Goal: Information Seeking & Learning: Learn about a topic

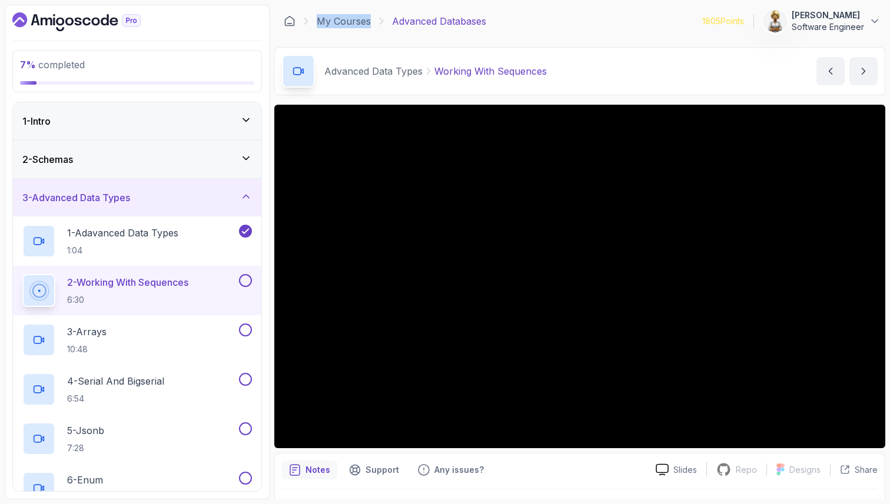
scroll to position [995, 0]
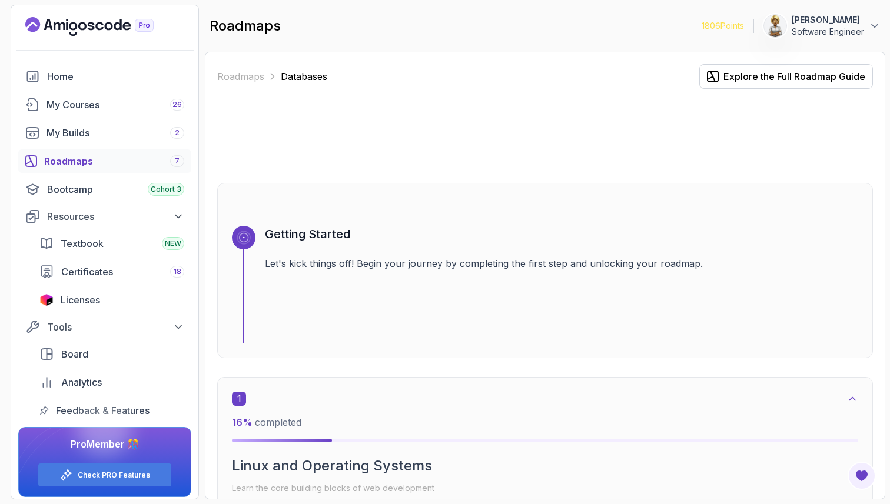
scroll to position [1629, 0]
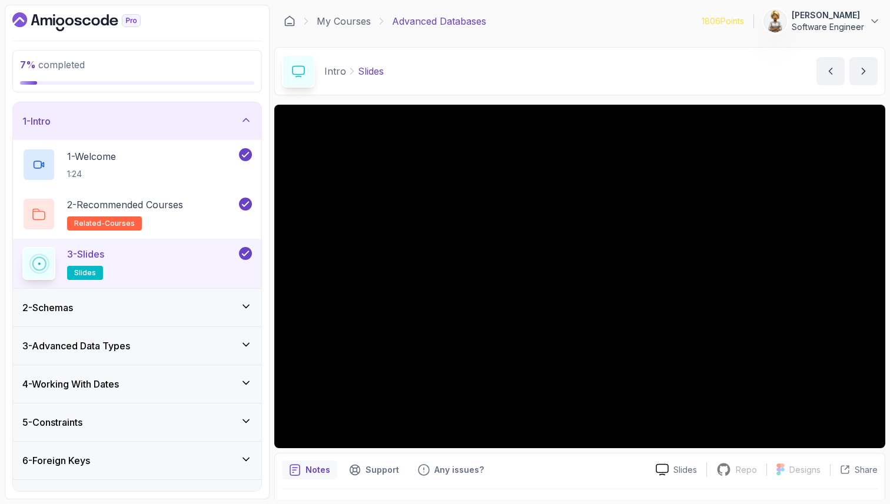
click at [247, 304] on icon at bounding box center [246, 307] width 12 height 12
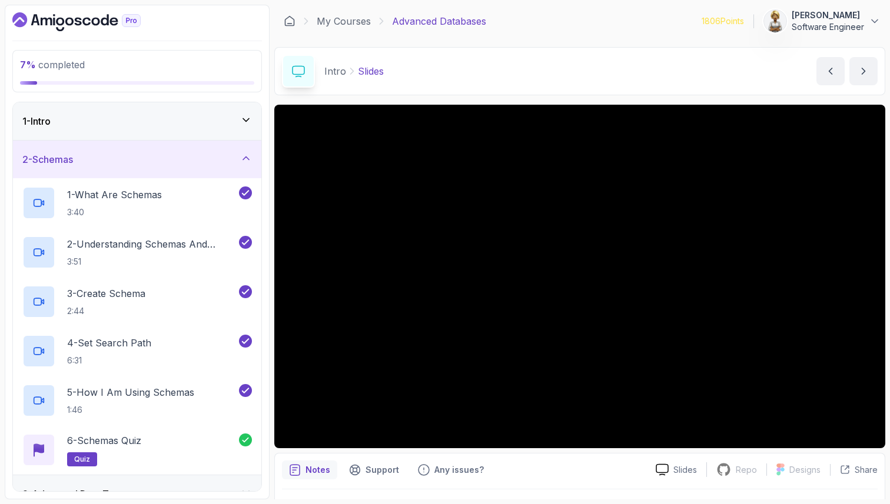
click at [246, 157] on icon at bounding box center [246, 158] width 6 height 3
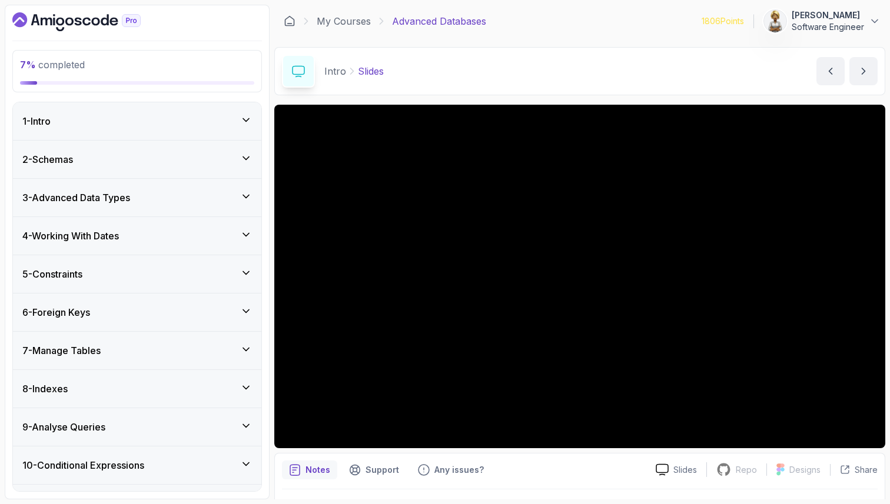
click at [249, 198] on icon at bounding box center [246, 197] width 12 height 12
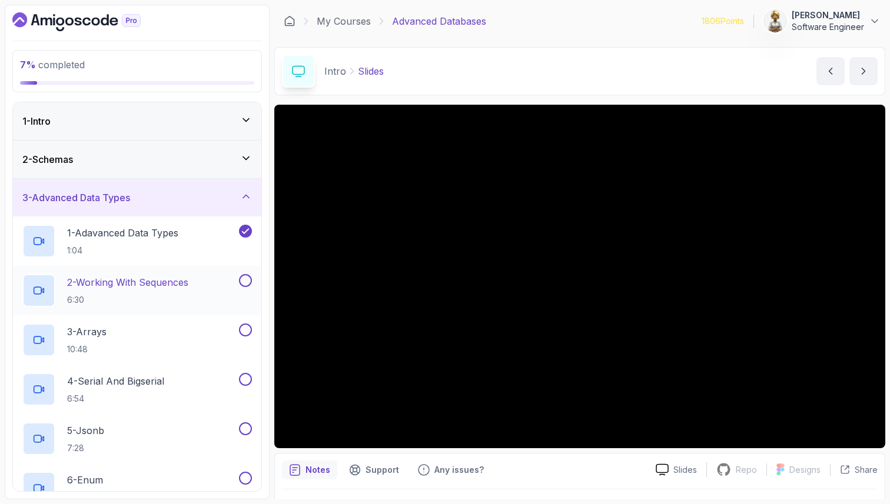
click at [204, 287] on div "2 - Working With Sequences 6:30" at bounding box center [129, 290] width 214 height 33
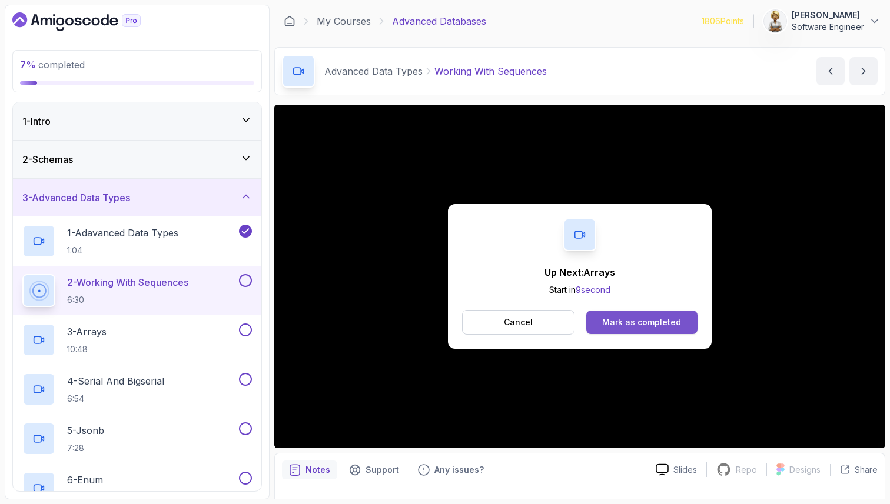
click at [650, 324] on div "Mark as completed" at bounding box center [641, 323] width 79 height 12
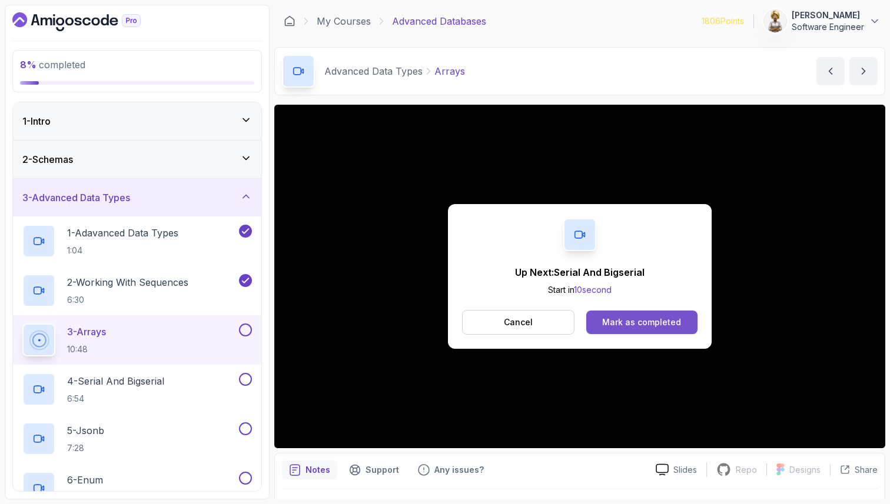
click at [615, 318] on div "Mark as completed" at bounding box center [641, 323] width 79 height 12
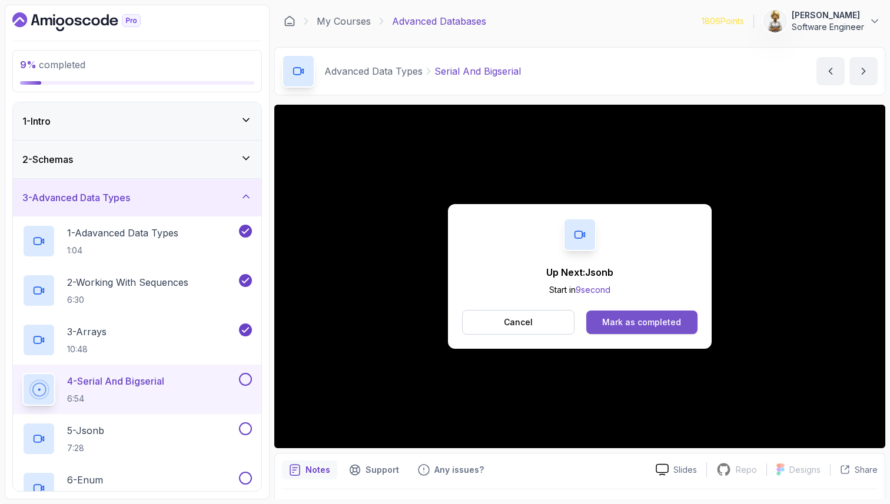
click at [642, 318] on div "Mark as completed" at bounding box center [641, 323] width 79 height 12
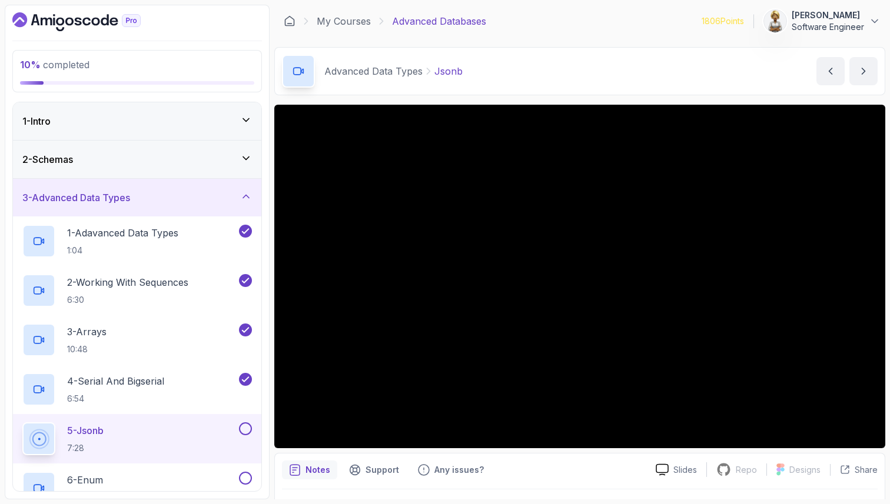
click at [208, 444] on div "5 - Jsonb 7:28" at bounding box center [129, 438] width 214 height 33
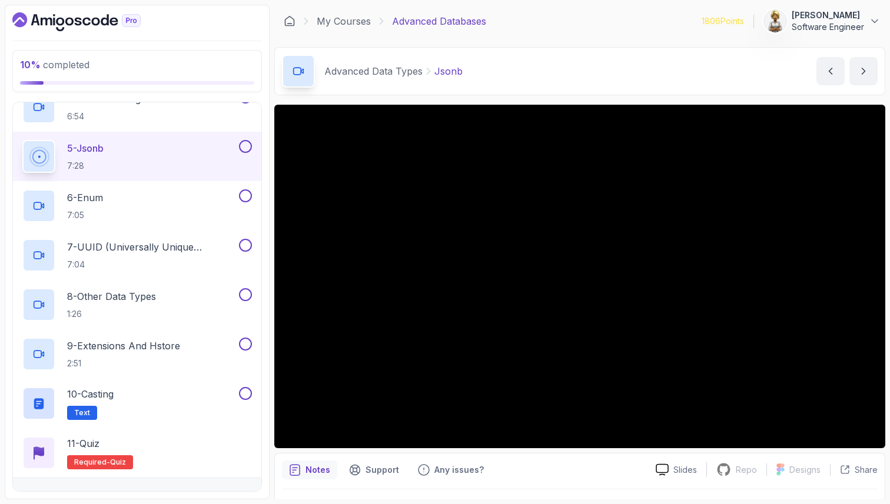
scroll to position [306, 0]
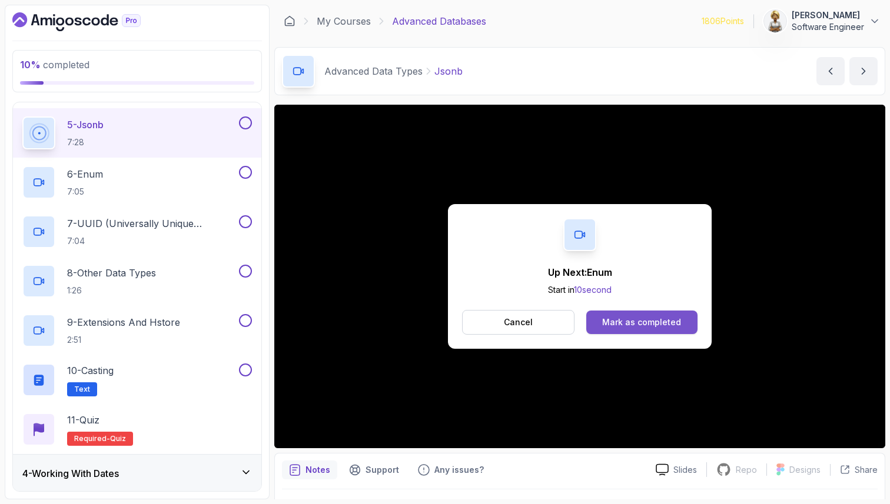
click at [625, 318] on div "Mark as completed" at bounding box center [641, 323] width 79 height 12
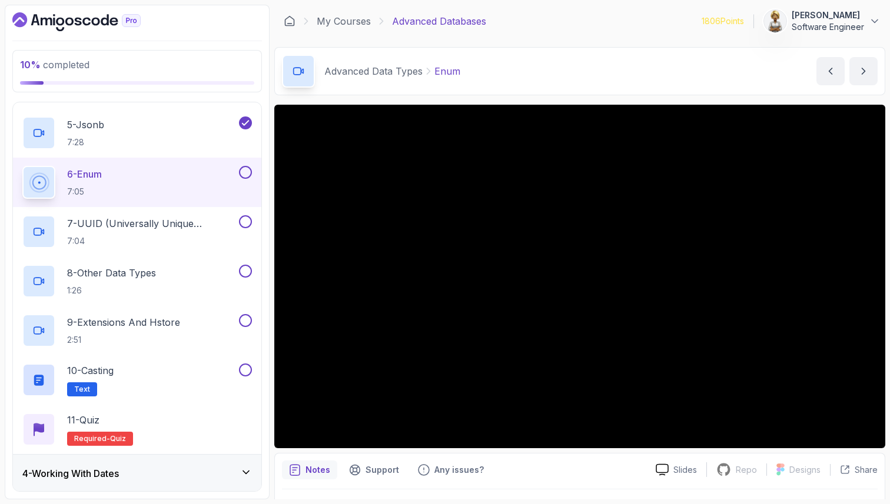
click at [129, 169] on div "6 - Enum 7:05" at bounding box center [129, 182] width 214 height 33
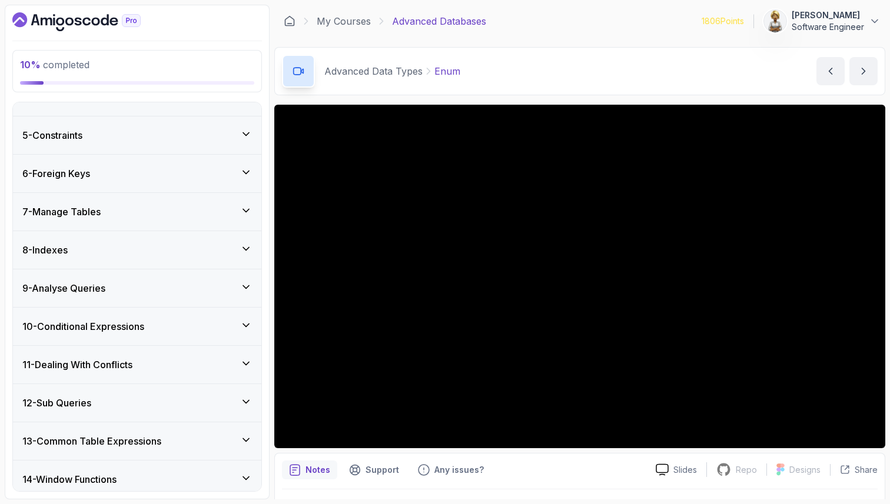
scroll to position [995, 0]
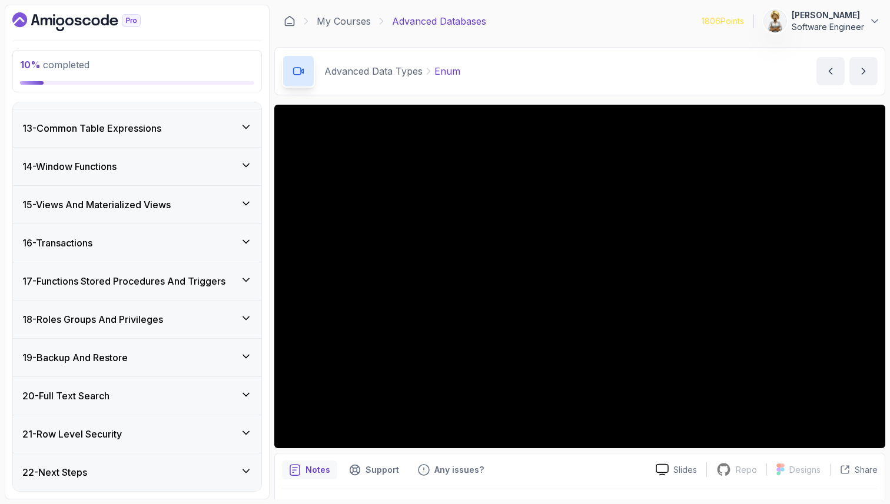
click at [235, 240] on div "16 - Transactions" at bounding box center [136, 243] width 229 height 14
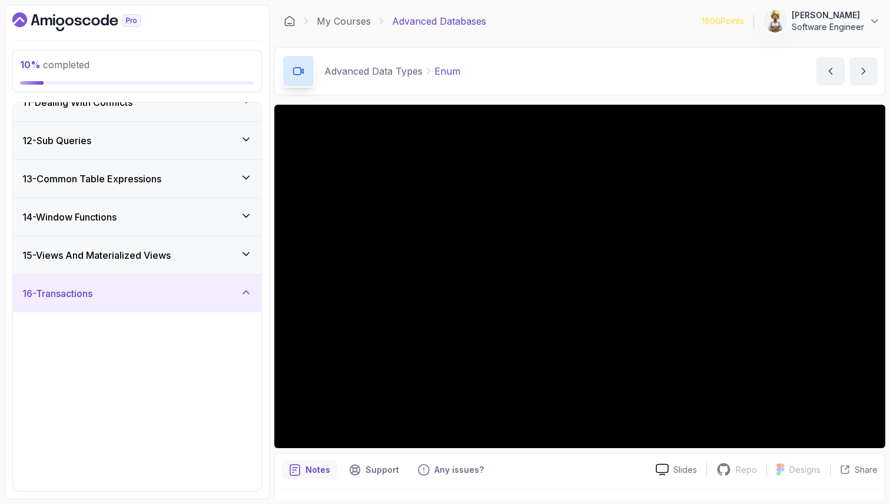
scroll to position [452, 0]
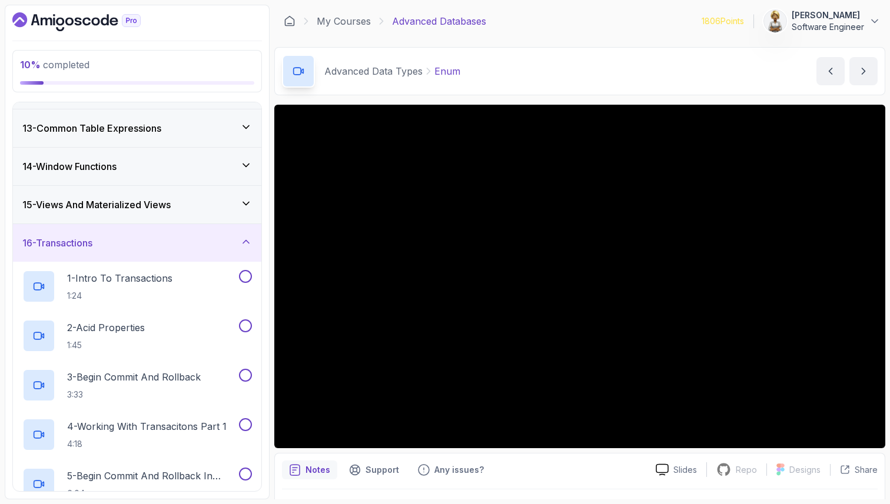
click at [245, 241] on icon at bounding box center [246, 242] width 12 height 12
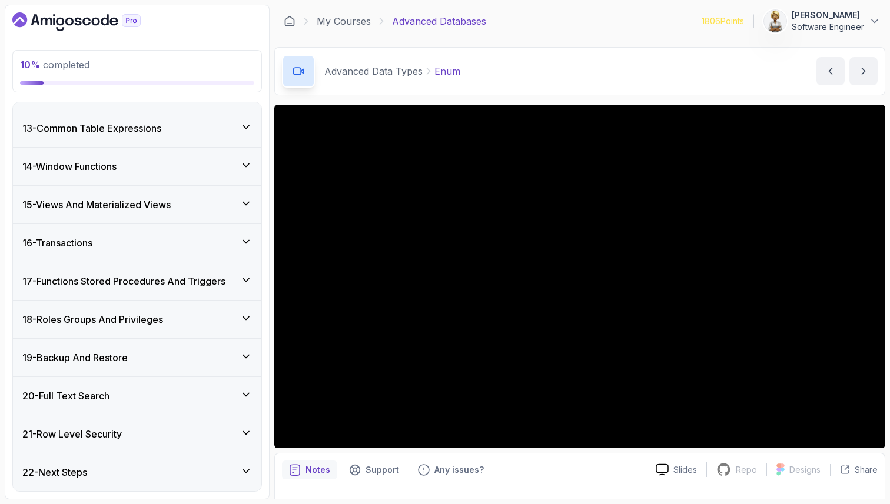
click at [246, 201] on icon at bounding box center [246, 204] width 12 height 12
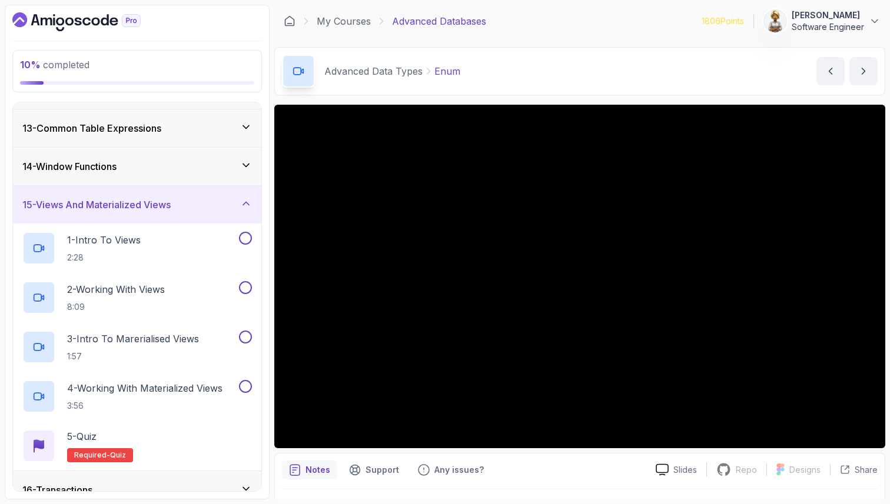
click at [246, 202] on icon at bounding box center [246, 203] width 6 height 3
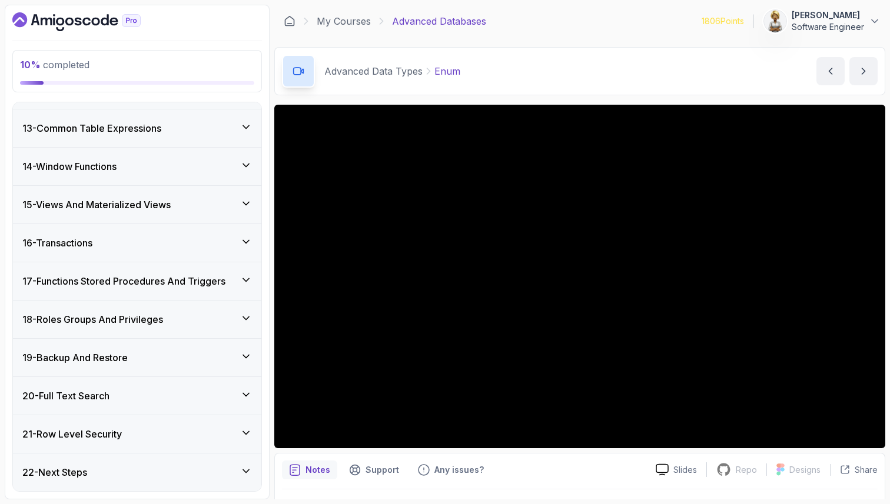
click at [248, 165] on icon at bounding box center [246, 165] width 12 height 12
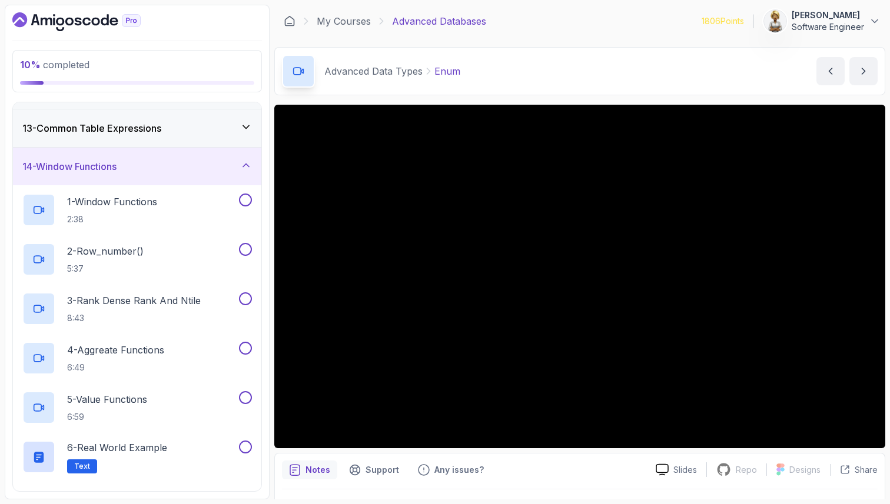
click at [248, 165] on icon at bounding box center [246, 165] width 6 height 3
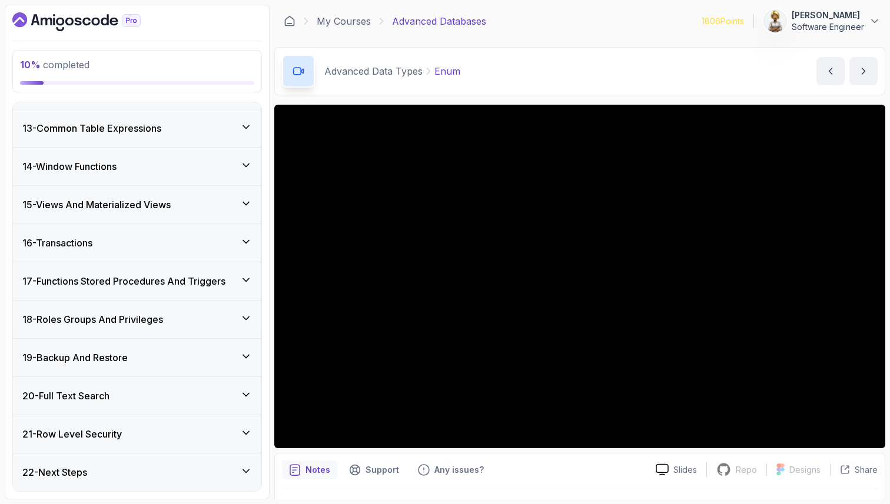
click at [245, 128] on icon at bounding box center [246, 127] width 6 height 3
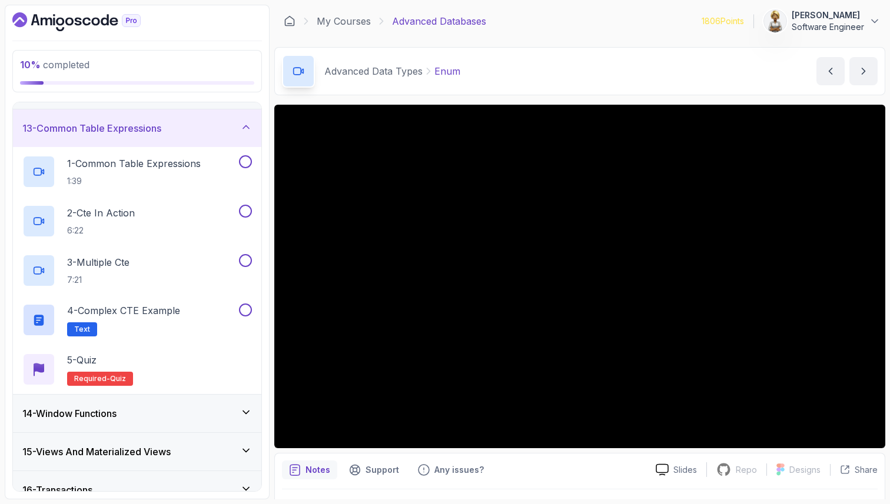
click at [245, 126] on icon at bounding box center [246, 127] width 6 height 3
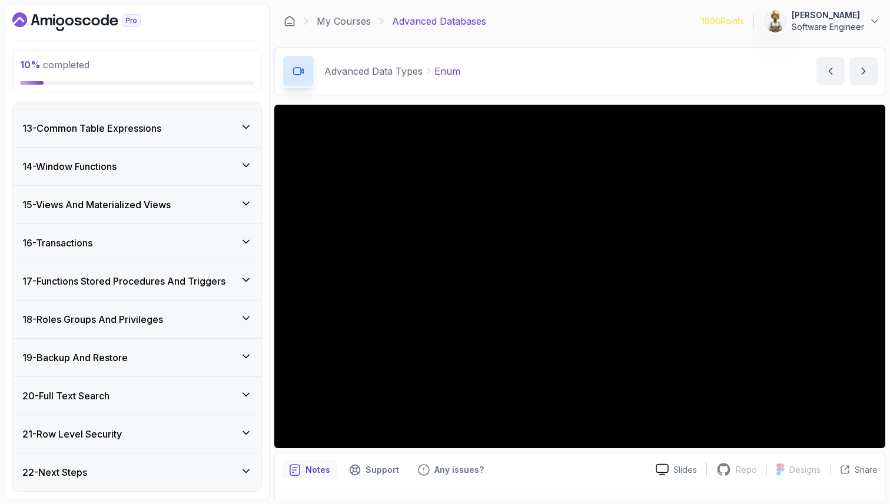
click at [241, 389] on icon at bounding box center [246, 395] width 12 height 12
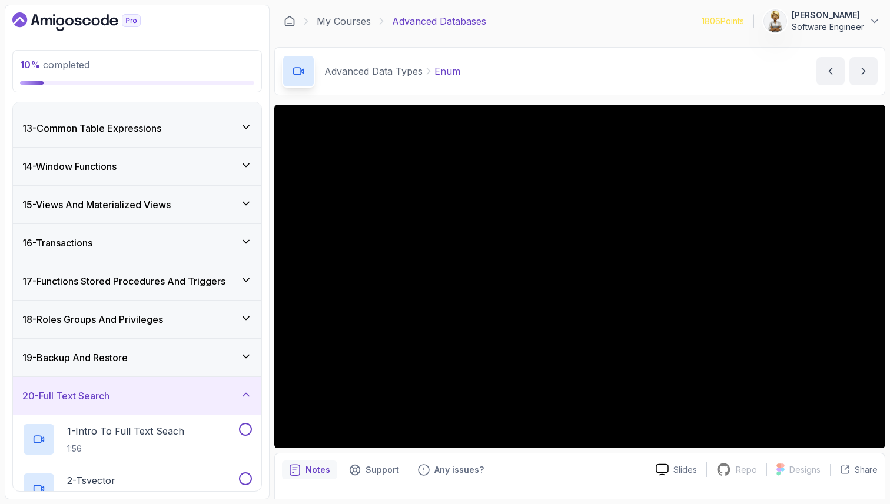
click at [241, 389] on icon at bounding box center [246, 395] width 12 height 12
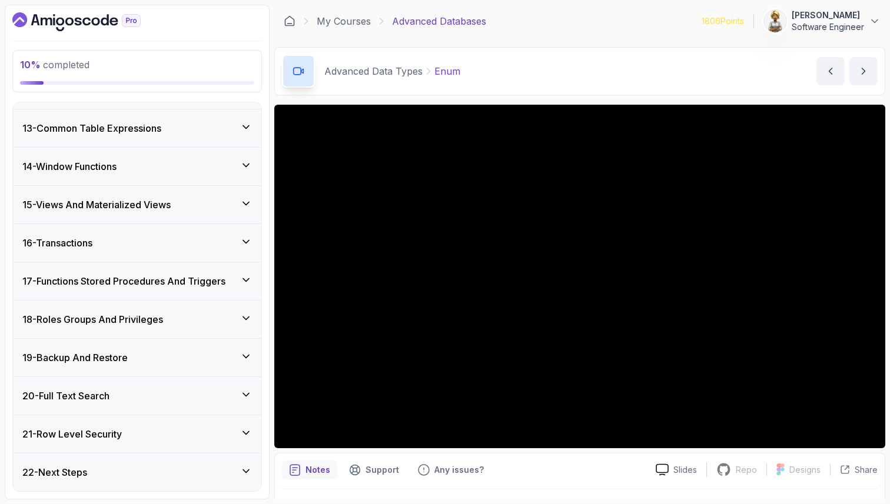
click at [244, 360] on icon at bounding box center [246, 357] width 12 height 12
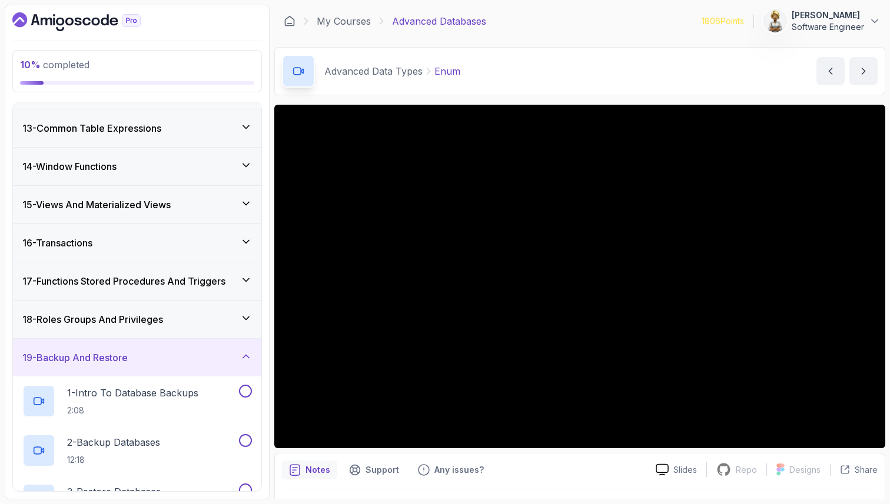
click at [244, 359] on icon at bounding box center [246, 357] width 12 height 12
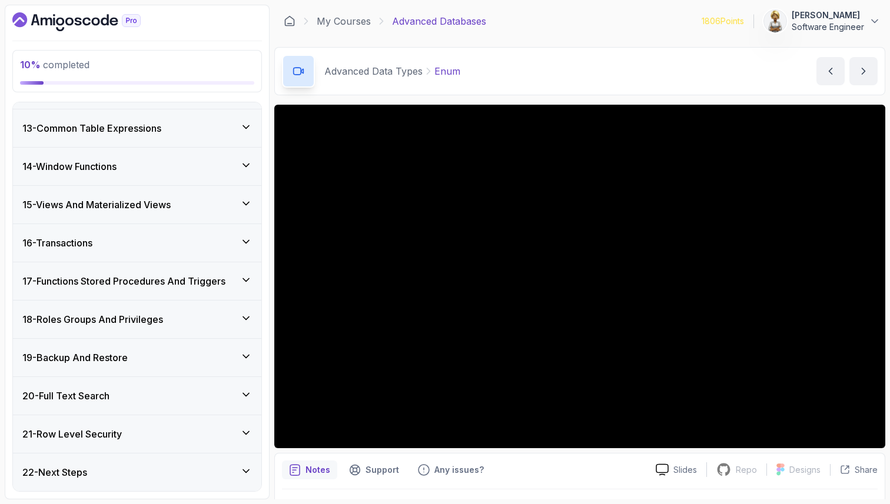
click at [251, 472] on icon at bounding box center [246, 471] width 12 height 12
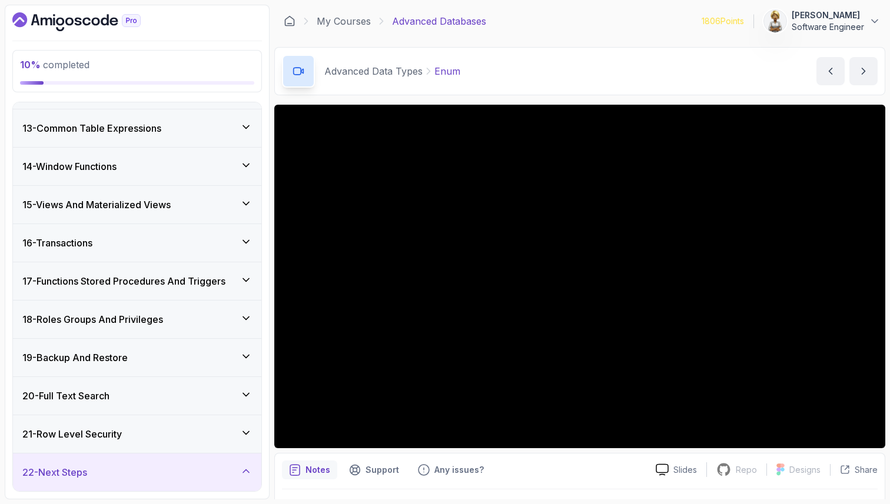
click at [249, 471] on icon at bounding box center [246, 471] width 12 height 12
